Goal: Task Accomplishment & Management: Use online tool/utility

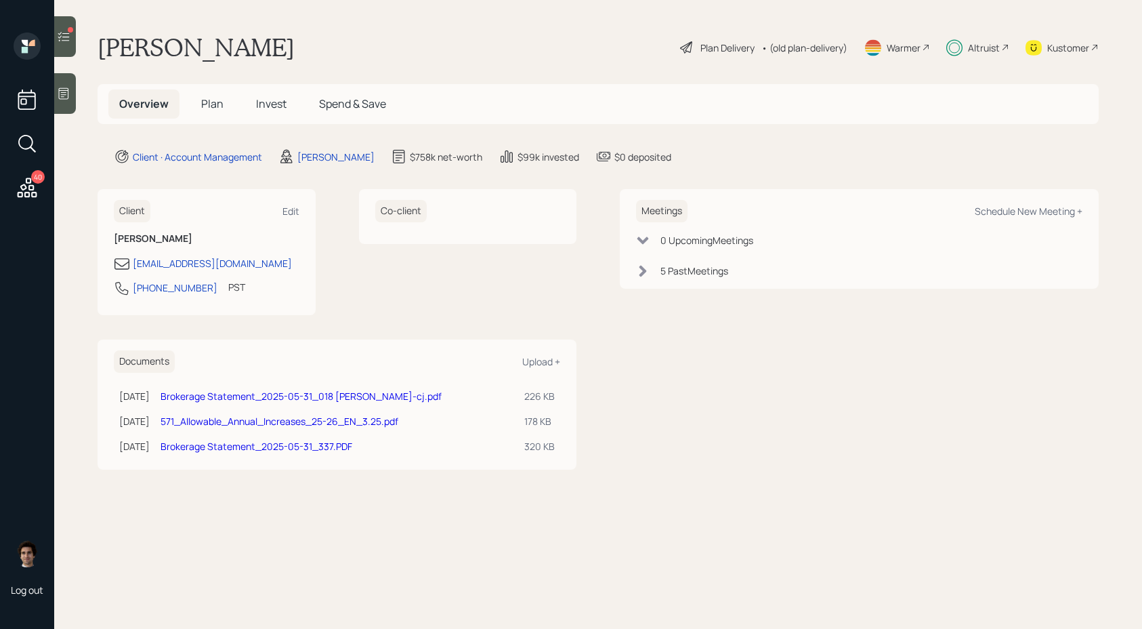
click at [258, 108] on span "Invest" at bounding box center [271, 103] width 30 height 15
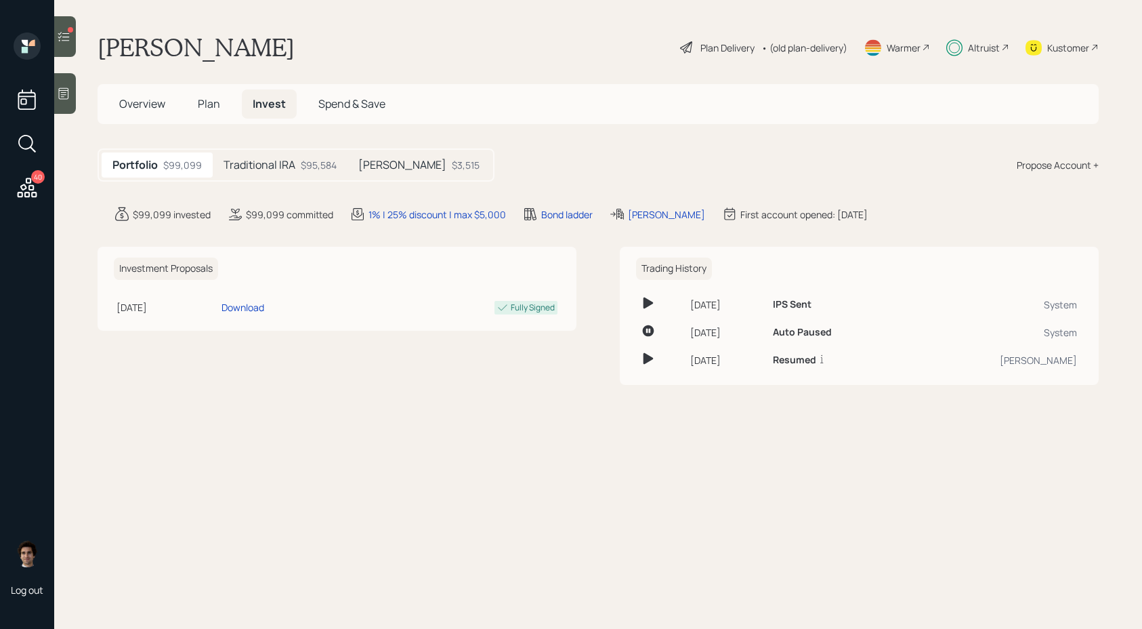
click at [281, 173] on div "Traditional IRA $95,584" at bounding box center [280, 164] width 135 height 25
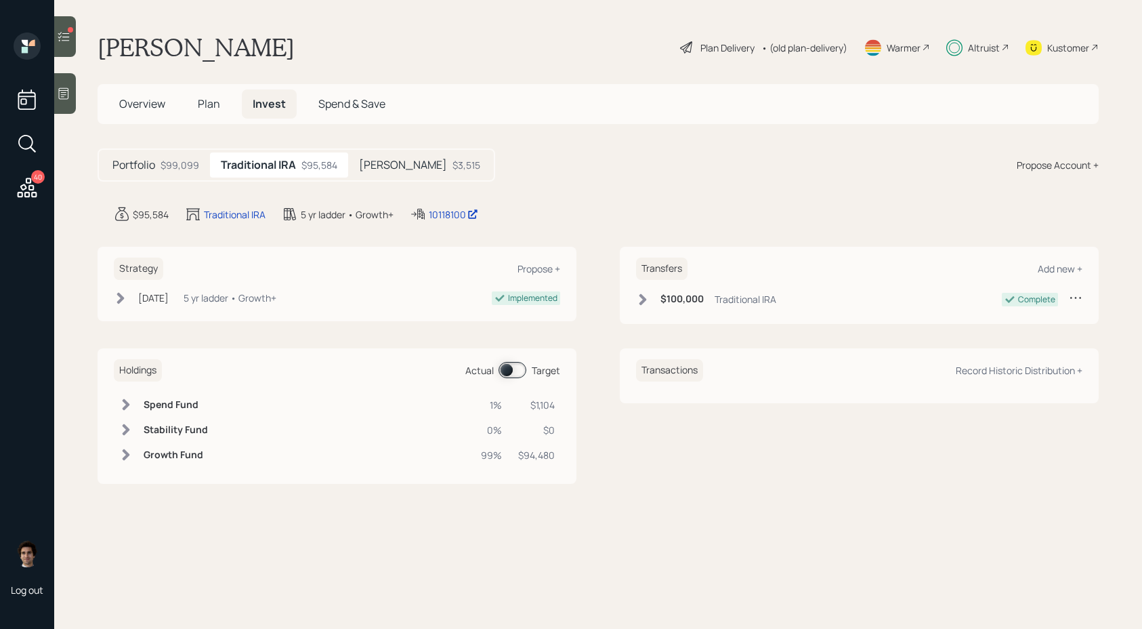
click at [369, 170] on h5 "Roth IRA" at bounding box center [403, 165] width 88 height 13
click at [174, 165] on div "$99,099" at bounding box center [180, 165] width 39 height 14
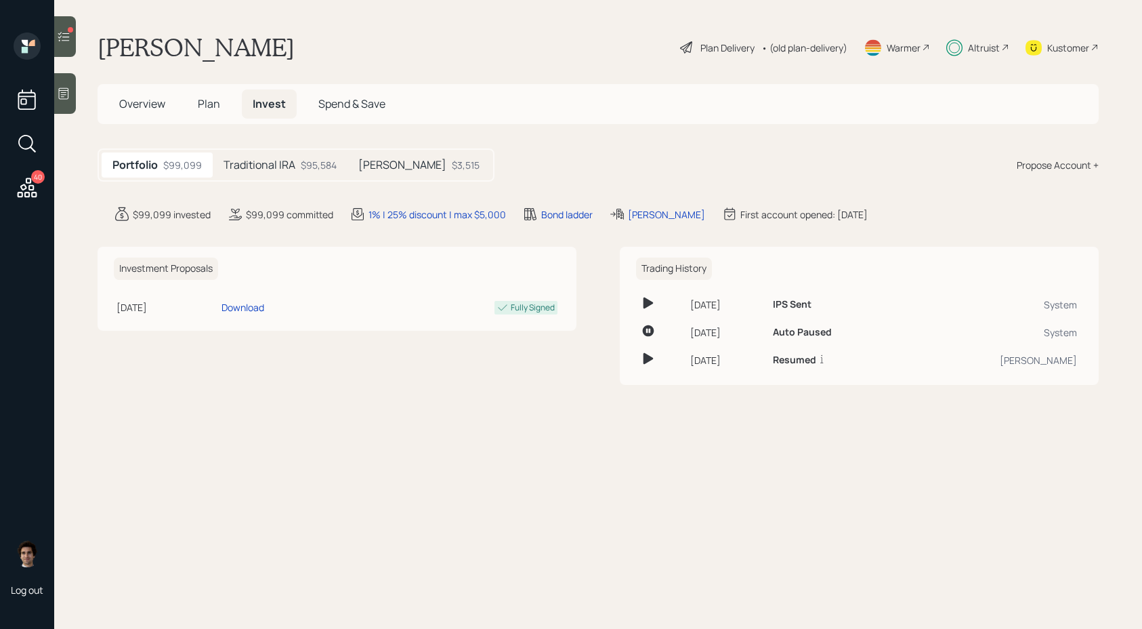
click at [354, 163] on div "Roth IRA $3,515" at bounding box center [419, 164] width 143 height 25
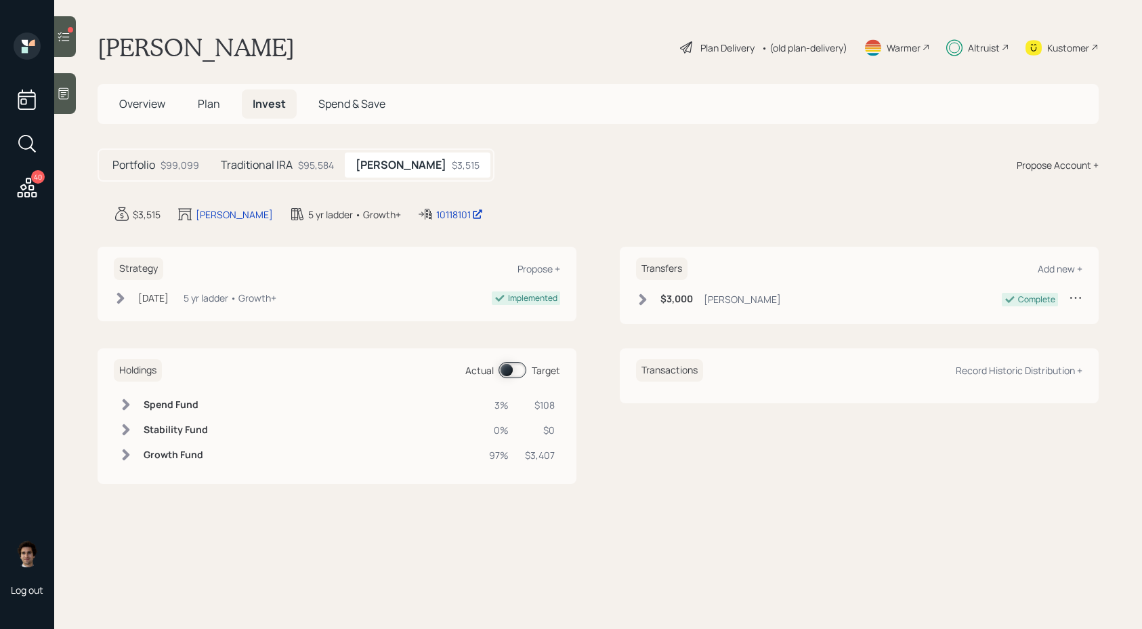
click at [125, 114] on h5 "Overview" at bounding box center [142, 103] width 68 height 29
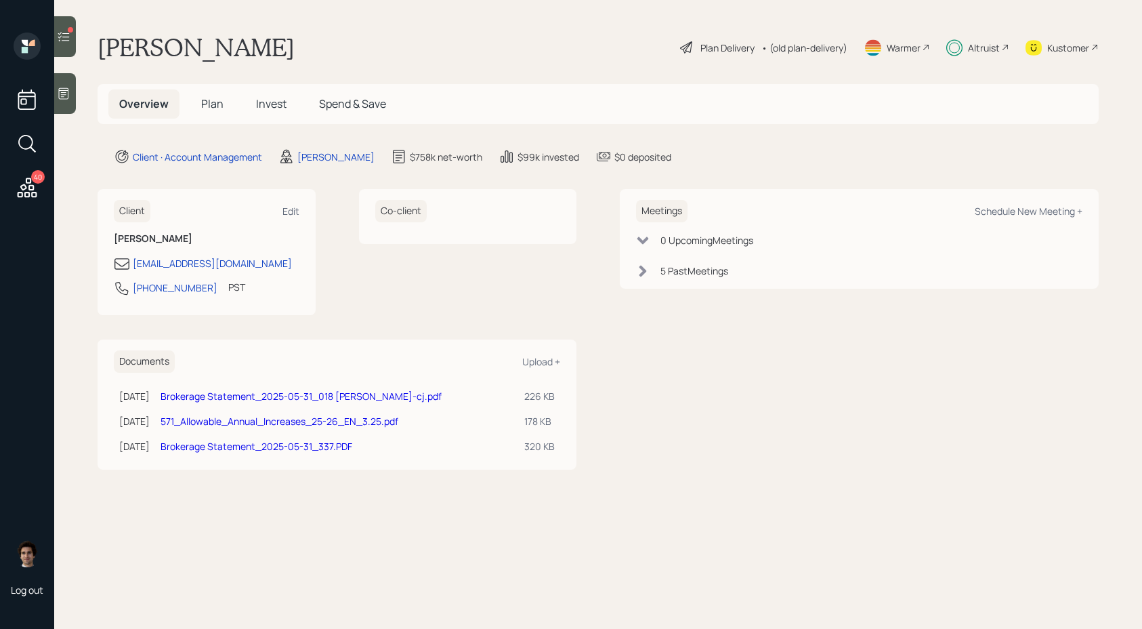
click at [59, 31] on icon at bounding box center [64, 37] width 14 height 14
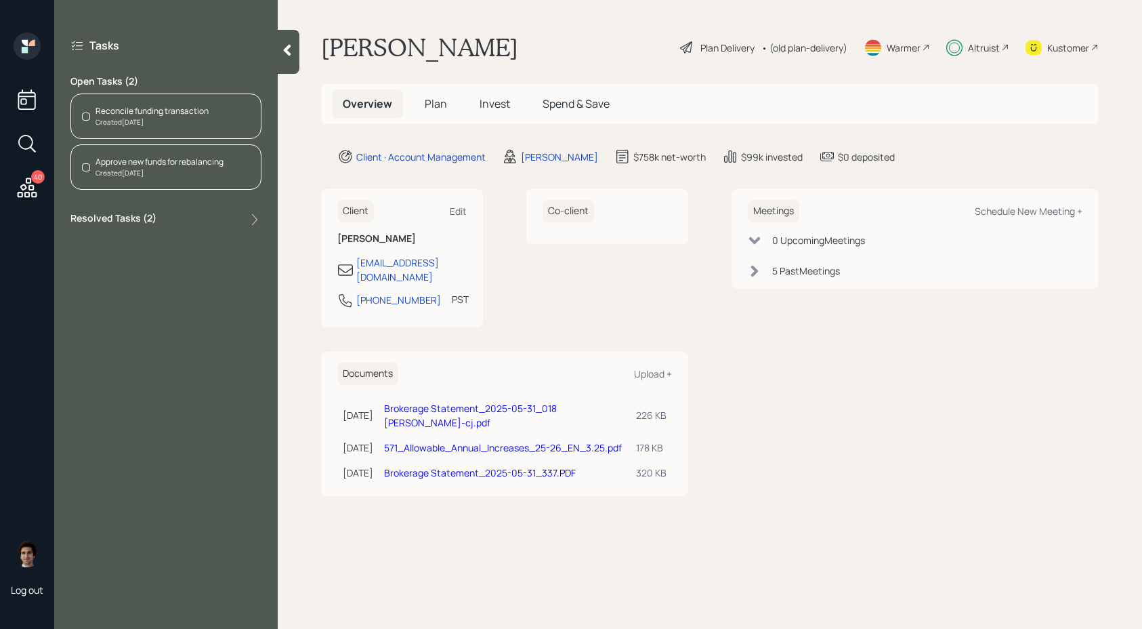
click at [287, 192] on main "Chris Jones Plan Delivery • (old plan-delivery) Warmer Altruist Kustomer Overvi…" at bounding box center [710, 314] width 865 height 629
click at [426, 115] on h5 "Plan" at bounding box center [436, 103] width 44 height 29
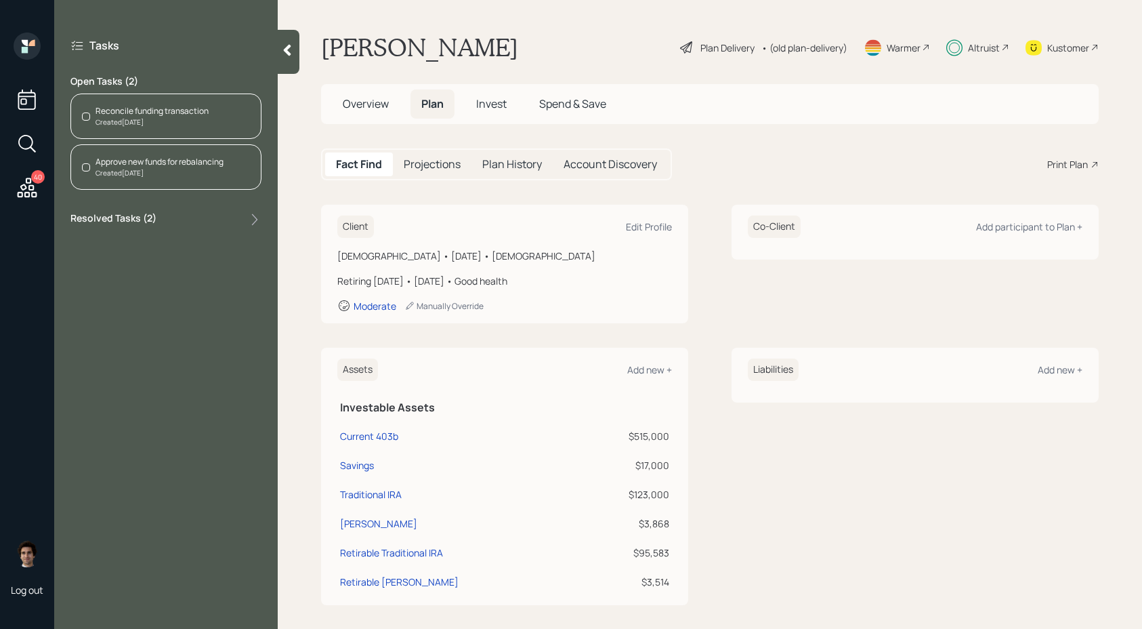
click at [484, 108] on span "Invest" at bounding box center [491, 103] width 30 height 15
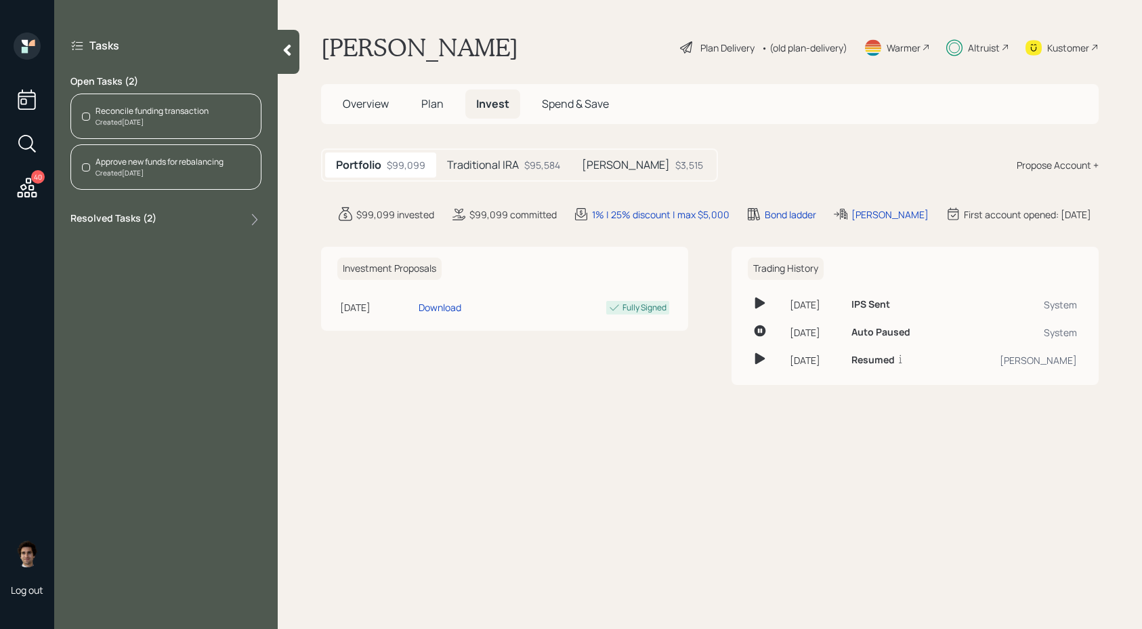
click at [676, 172] on div "$3,515" at bounding box center [690, 165] width 28 height 14
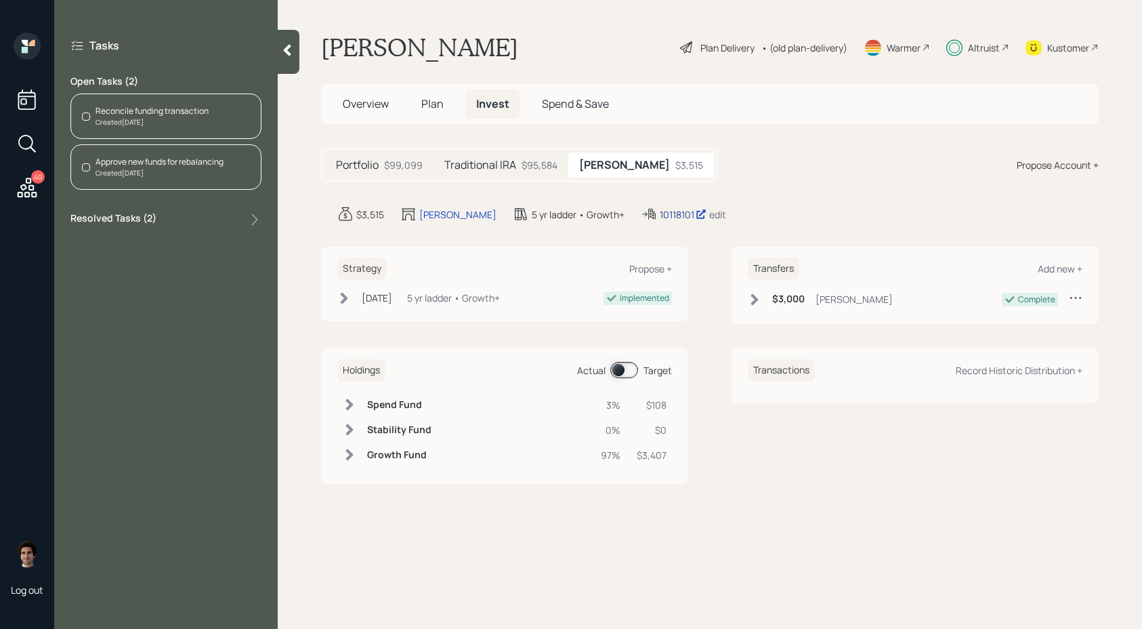
click at [660, 221] on div "10118101" at bounding box center [683, 214] width 47 height 14
click at [175, 119] on div "Created Yesterday" at bounding box center [152, 122] width 113 height 10
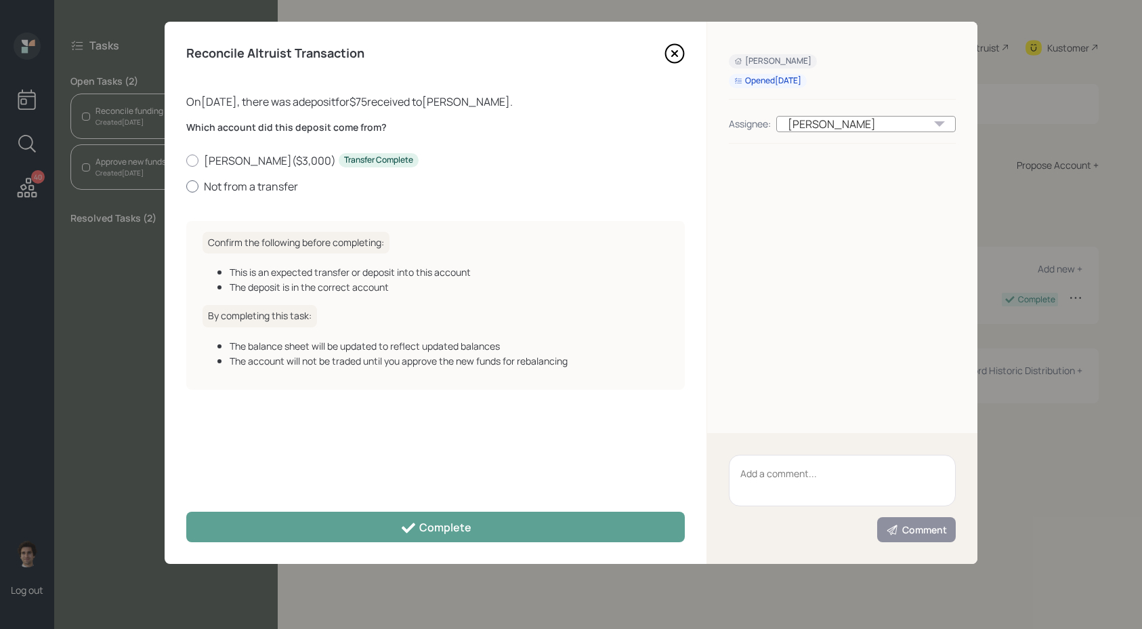
click at [266, 180] on label "Not from a transfer" at bounding box center [435, 186] width 499 height 15
click at [186, 186] on input "Not from a transfer" at bounding box center [186, 186] width 1 height 1
radio input "true"
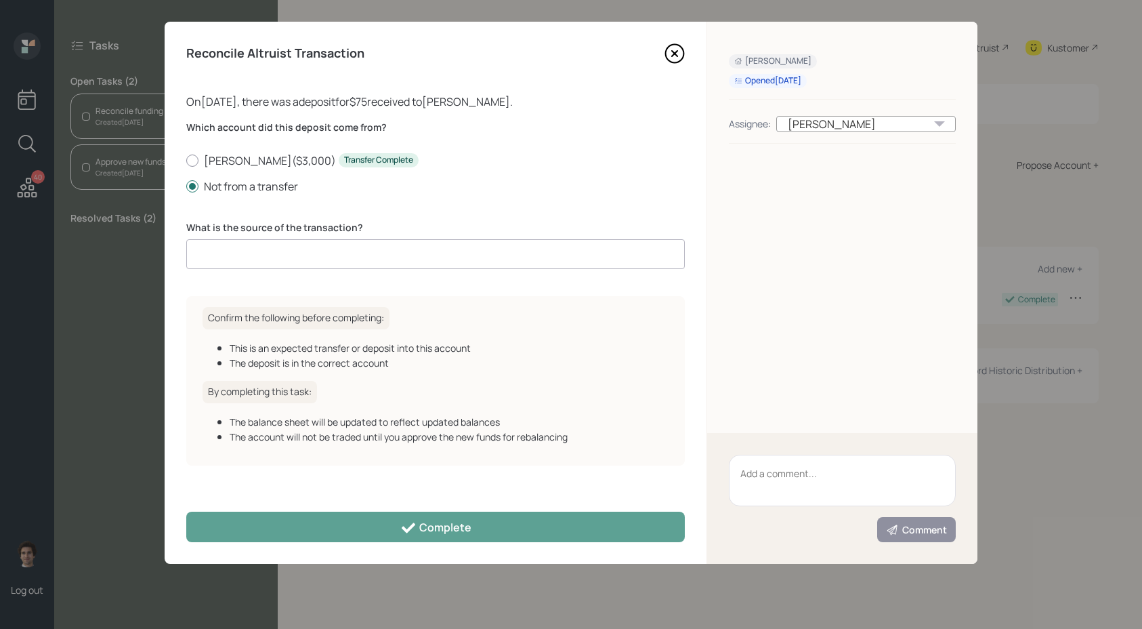
click at [313, 224] on label "What is the source of the transaction?" at bounding box center [435, 228] width 499 height 14
click at [301, 256] on input at bounding box center [435, 254] width 499 height 30
type input "client deposit"
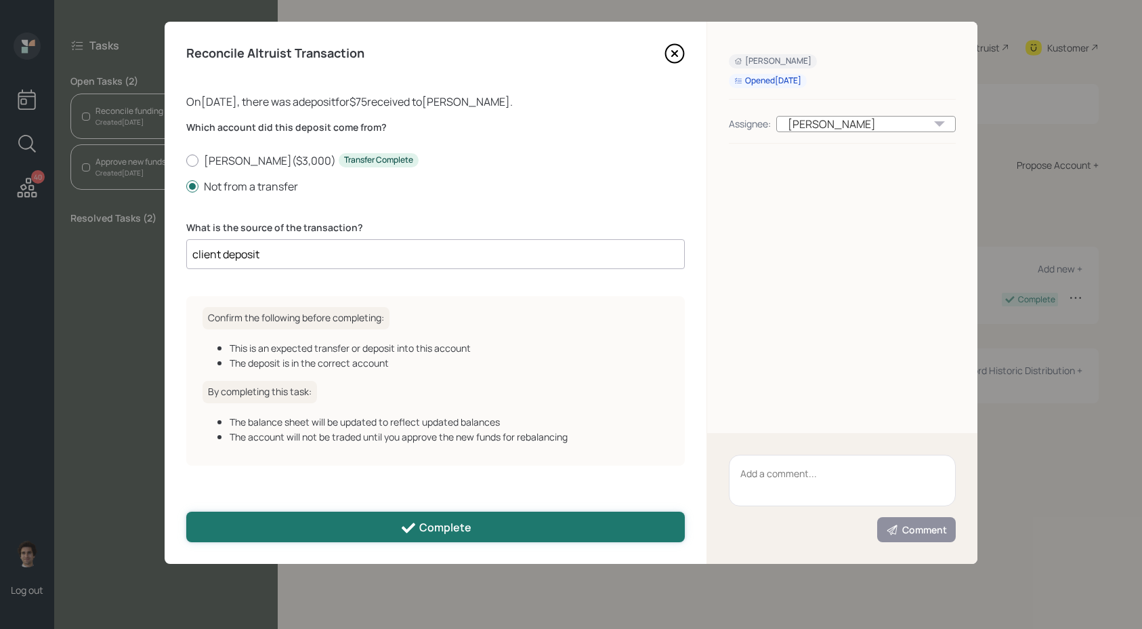
click at [523, 527] on button "Complete" at bounding box center [435, 527] width 499 height 30
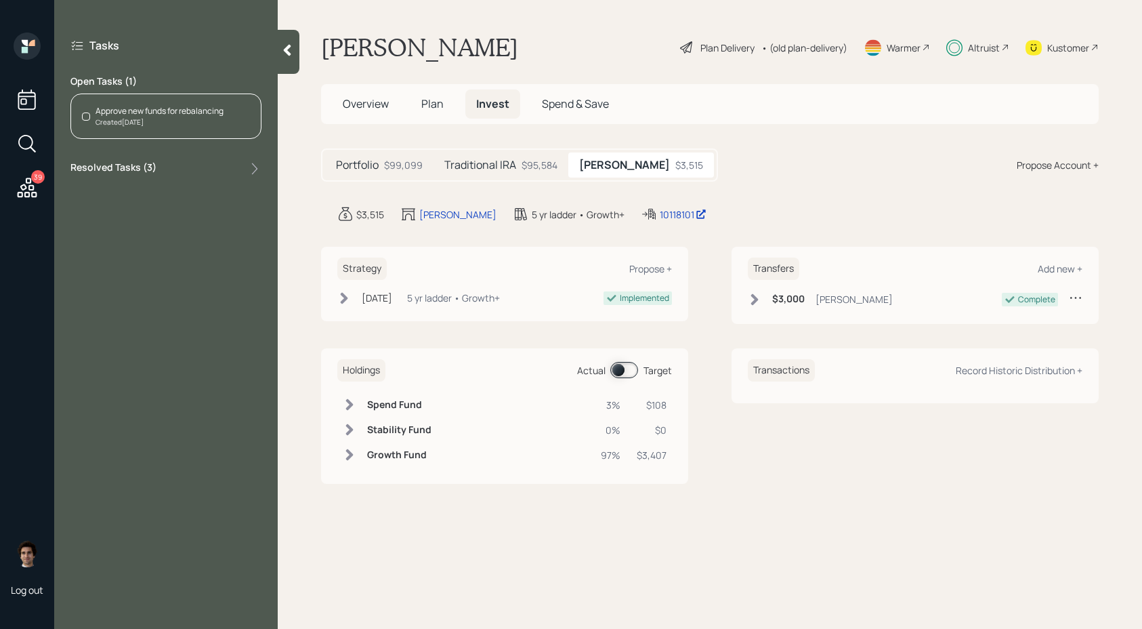
click at [151, 127] on div "Created Yesterday" at bounding box center [160, 122] width 128 height 10
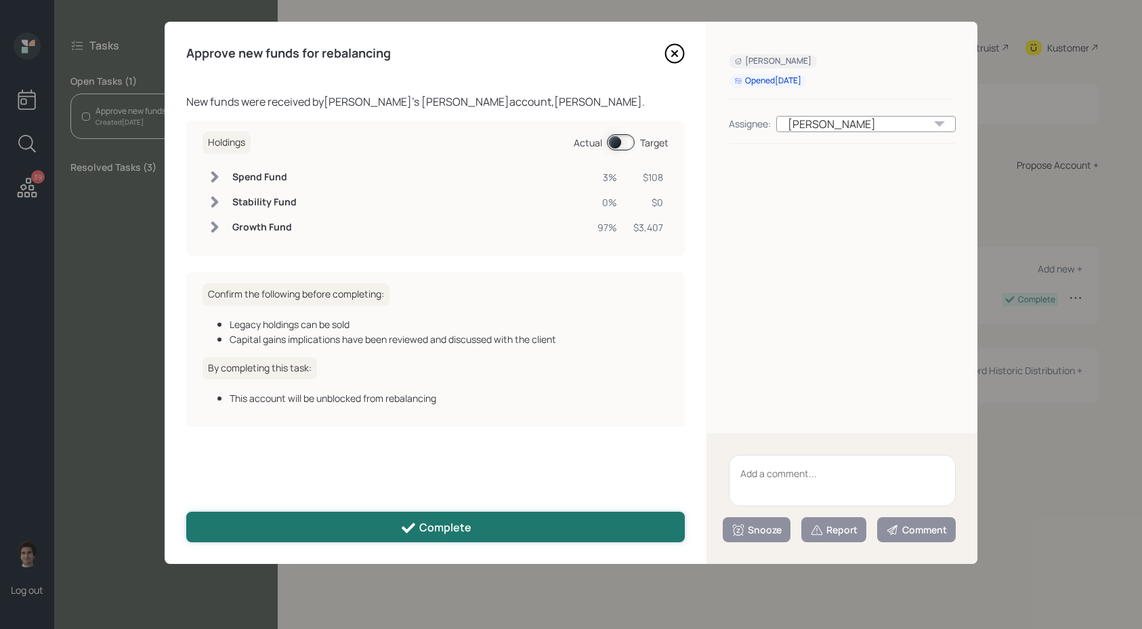
click at [464, 520] on div "Complete" at bounding box center [435, 528] width 71 height 16
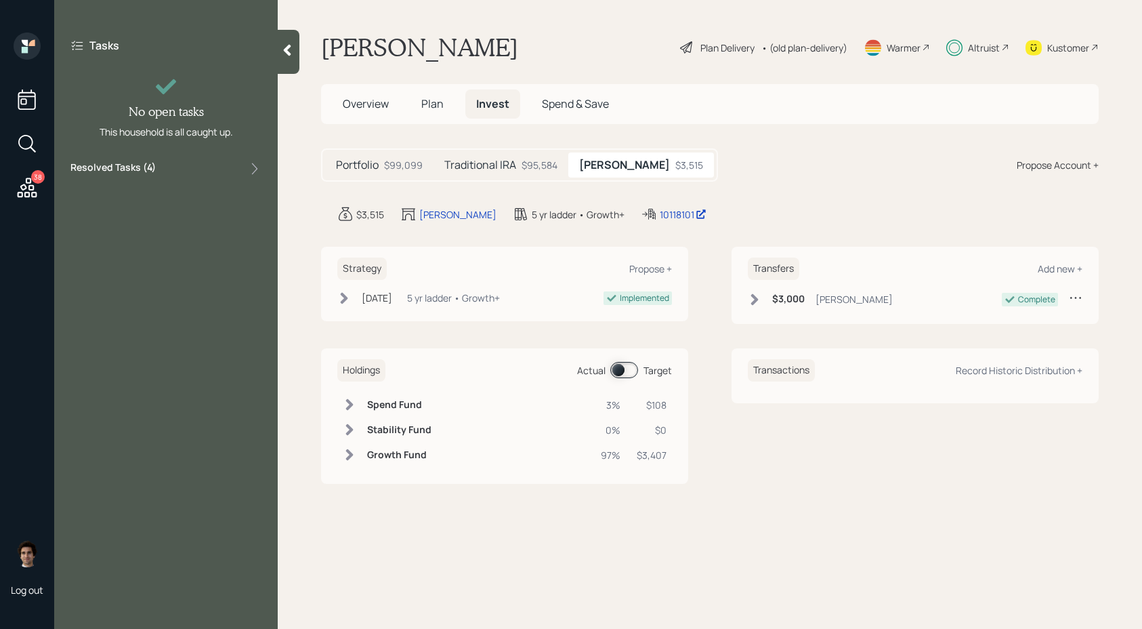
click at [32, 179] on div "38" at bounding box center [38, 177] width 14 height 14
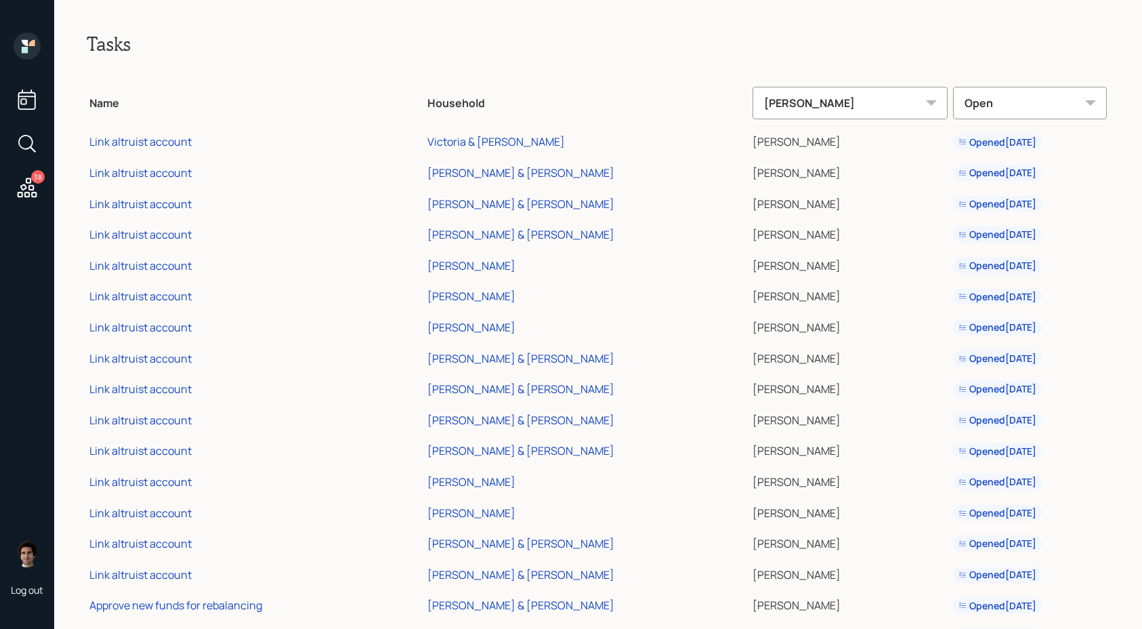
scroll to position [702, 0]
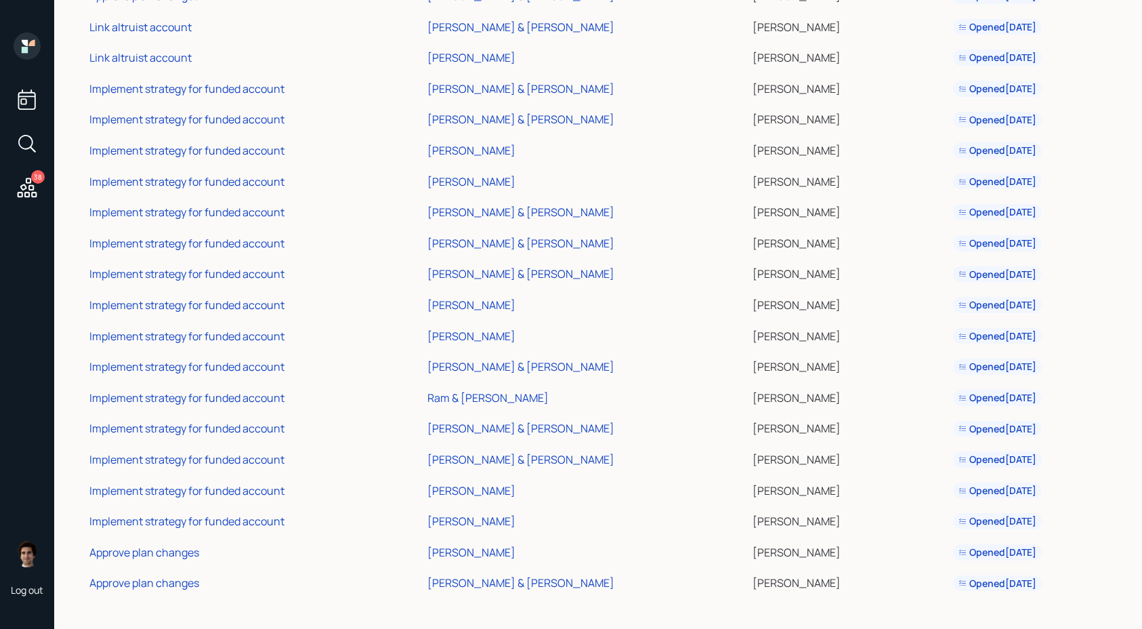
click at [186, 594] on td "Approve plan changes" at bounding box center [256, 581] width 338 height 31
click at [190, 581] on div "Approve plan changes" at bounding box center [144, 582] width 110 height 15
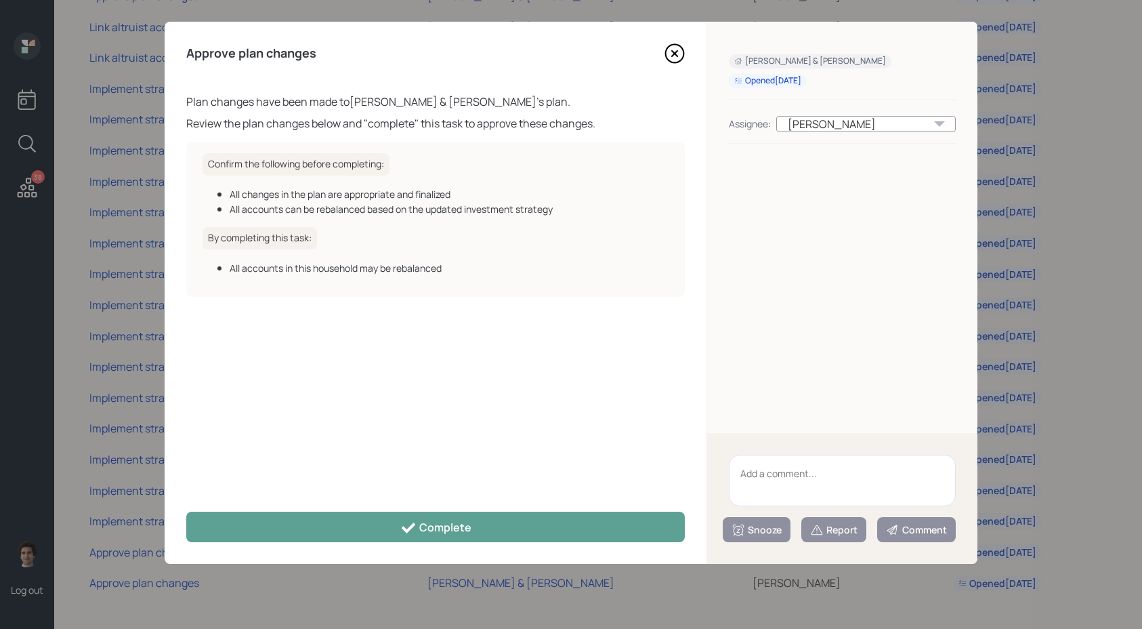
click at [585, 492] on div "Plan changes have been made to Derek & Kristie Robison 's plan. Review the plan…" at bounding box center [435, 295] width 499 height 402
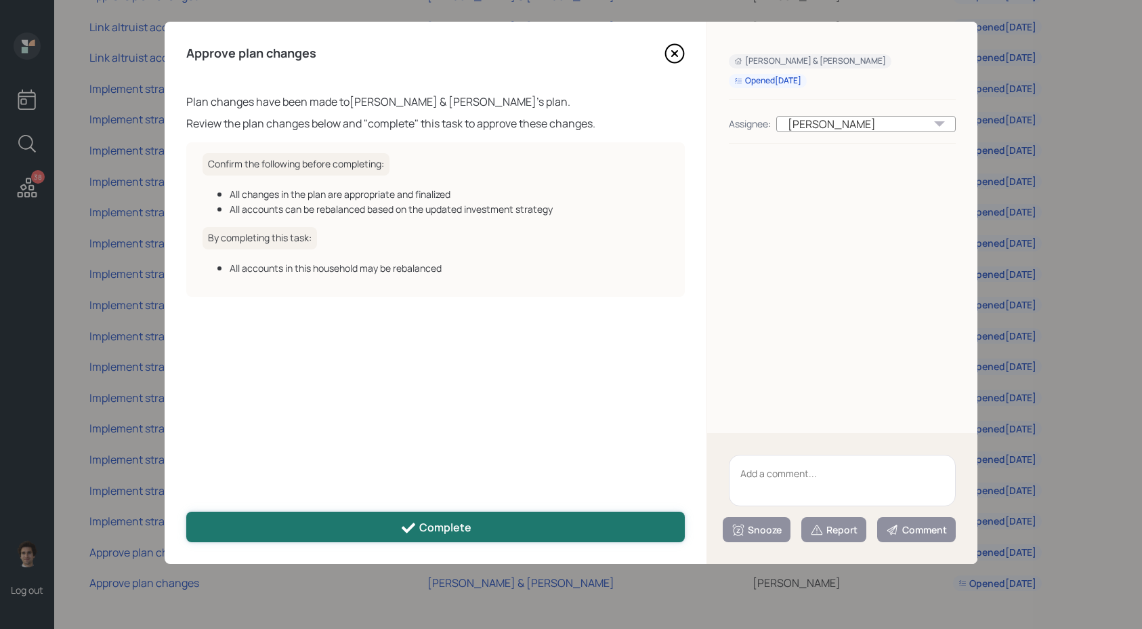
click at [585, 521] on button "Complete" at bounding box center [435, 527] width 499 height 30
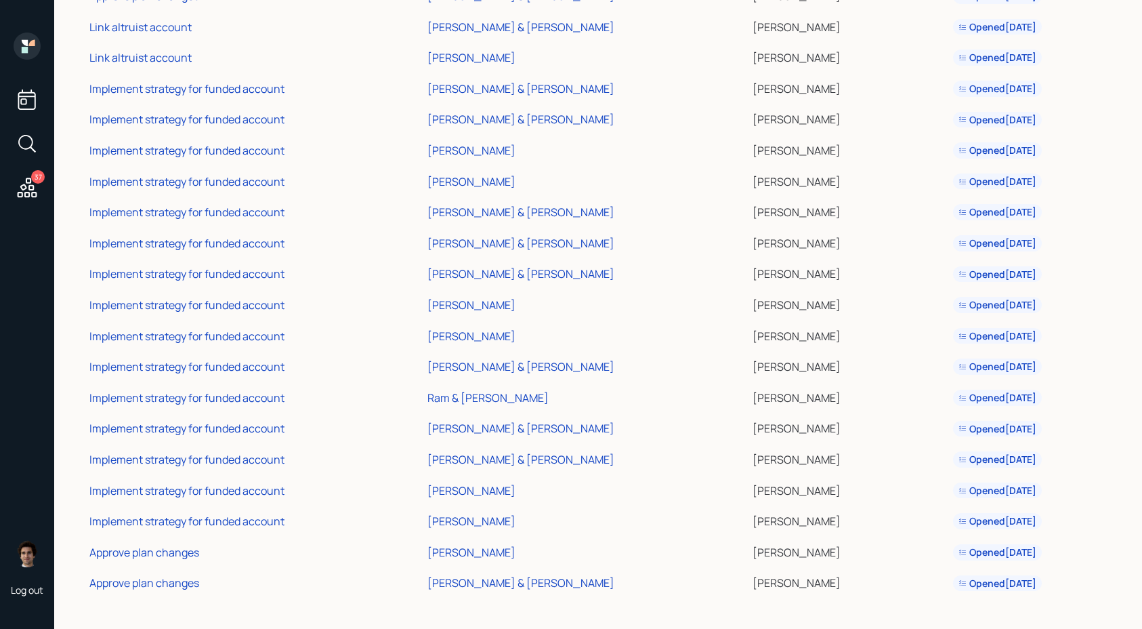
click at [482, 526] on td "Bill Gibson" at bounding box center [587, 518] width 325 height 31
click at [472, 547] on div "[PERSON_NAME]" at bounding box center [472, 552] width 88 height 15
